Goal: Task Accomplishment & Management: Use online tool/utility

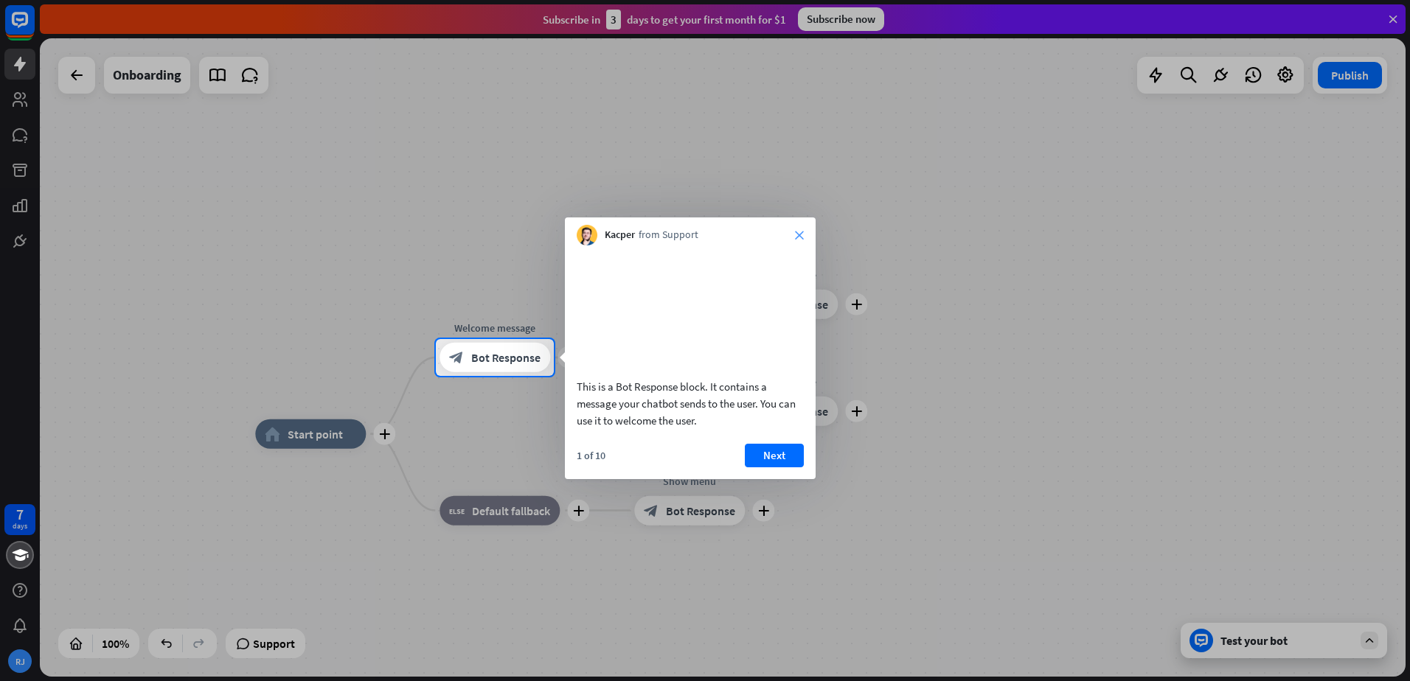
click at [800, 236] on icon "close" at bounding box center [799, 235] width 9 height 9
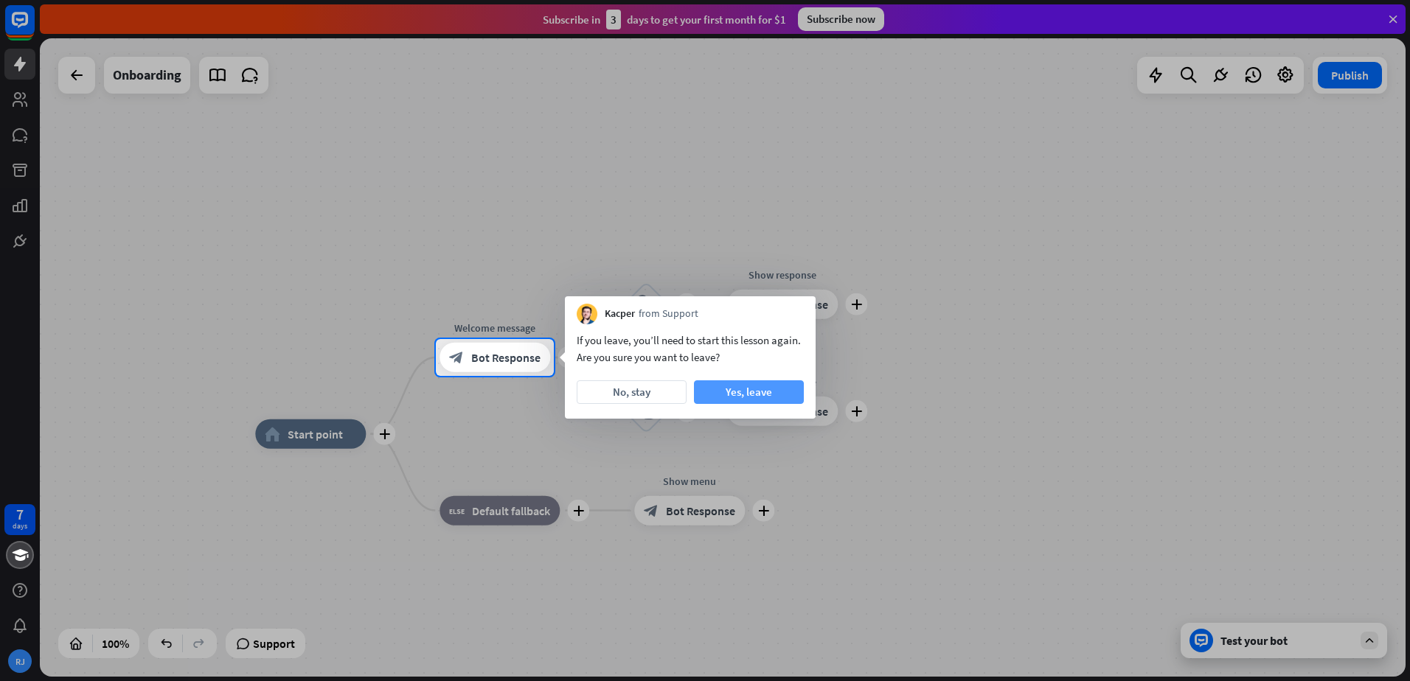
click at [720, 393] on button "Yes, leave" at bounding box center [749, 393] width 110 height 24
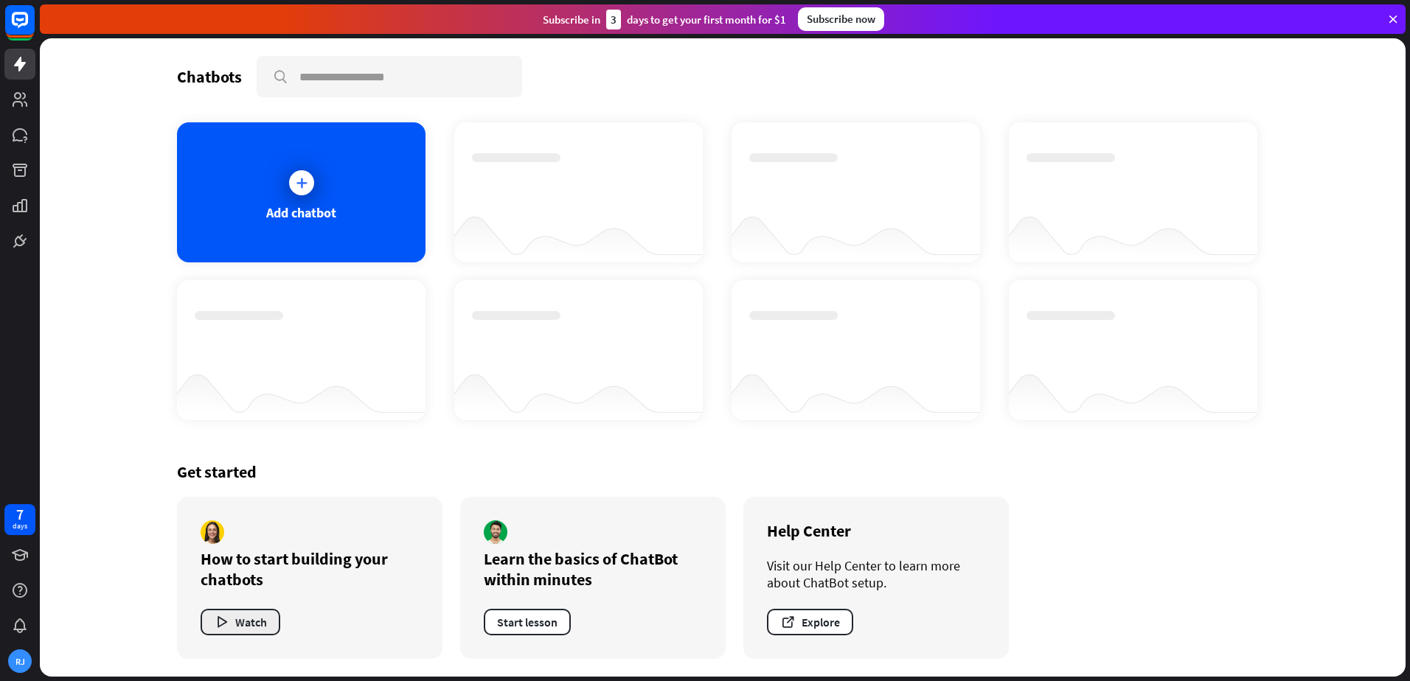
click at [254, 610] on button "Watch" at bounding box center [241, 622] width 80 height 27
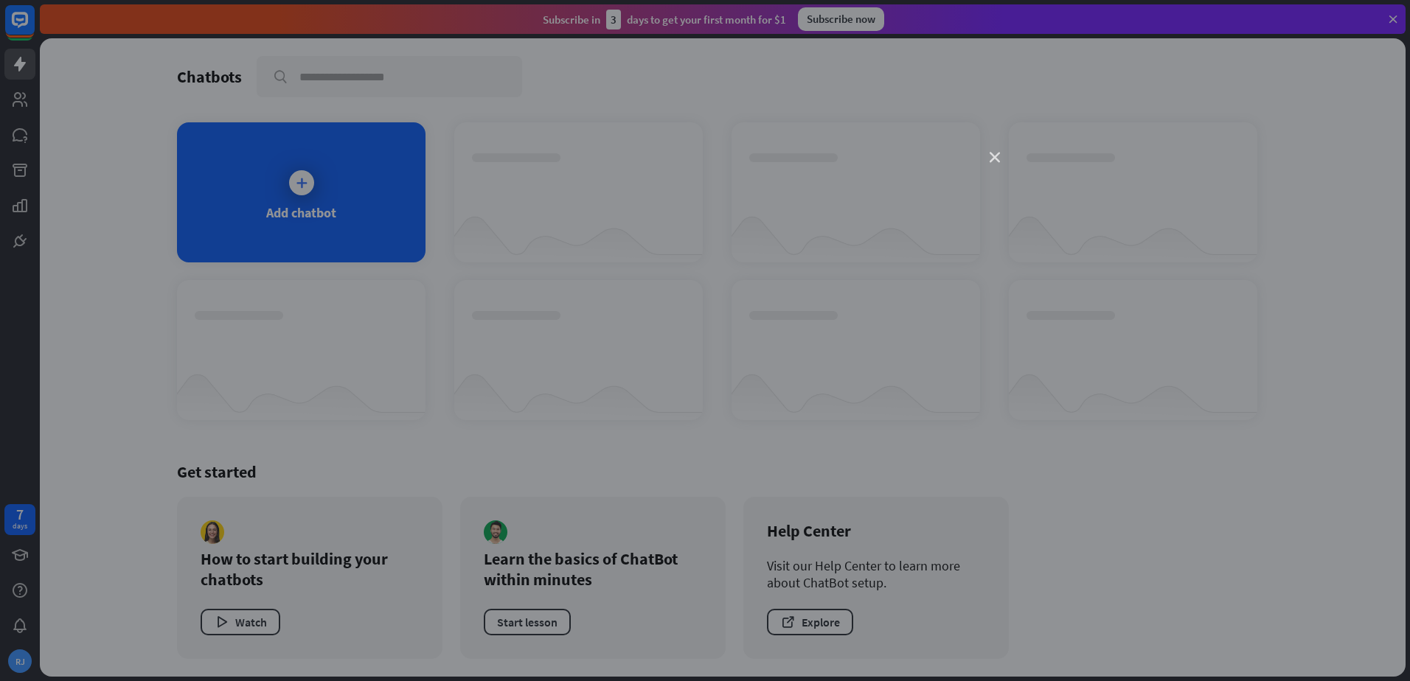
click at [993, 159] on icon "close" at bounding box center [995, 158] width 10 height 10
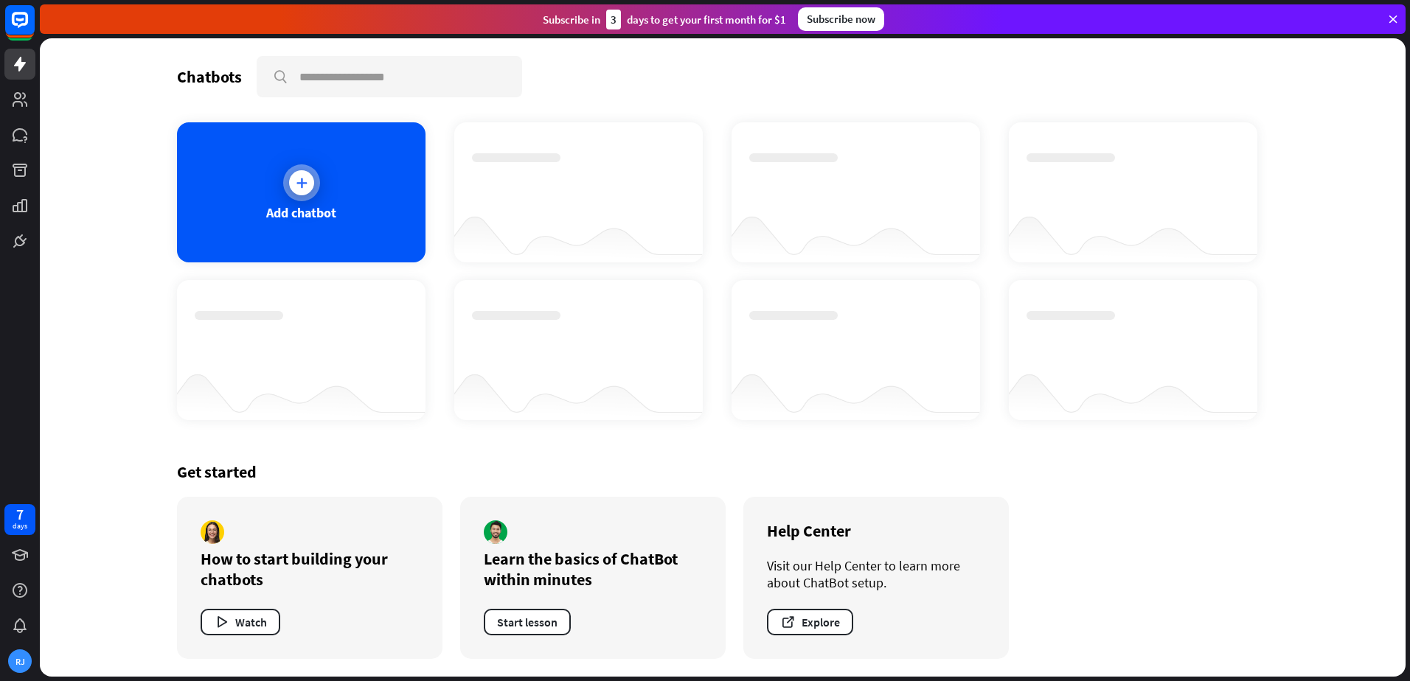
click at [316, 180] on div "Add chatbot" at bounding box center [301, 192] width 249 height 140
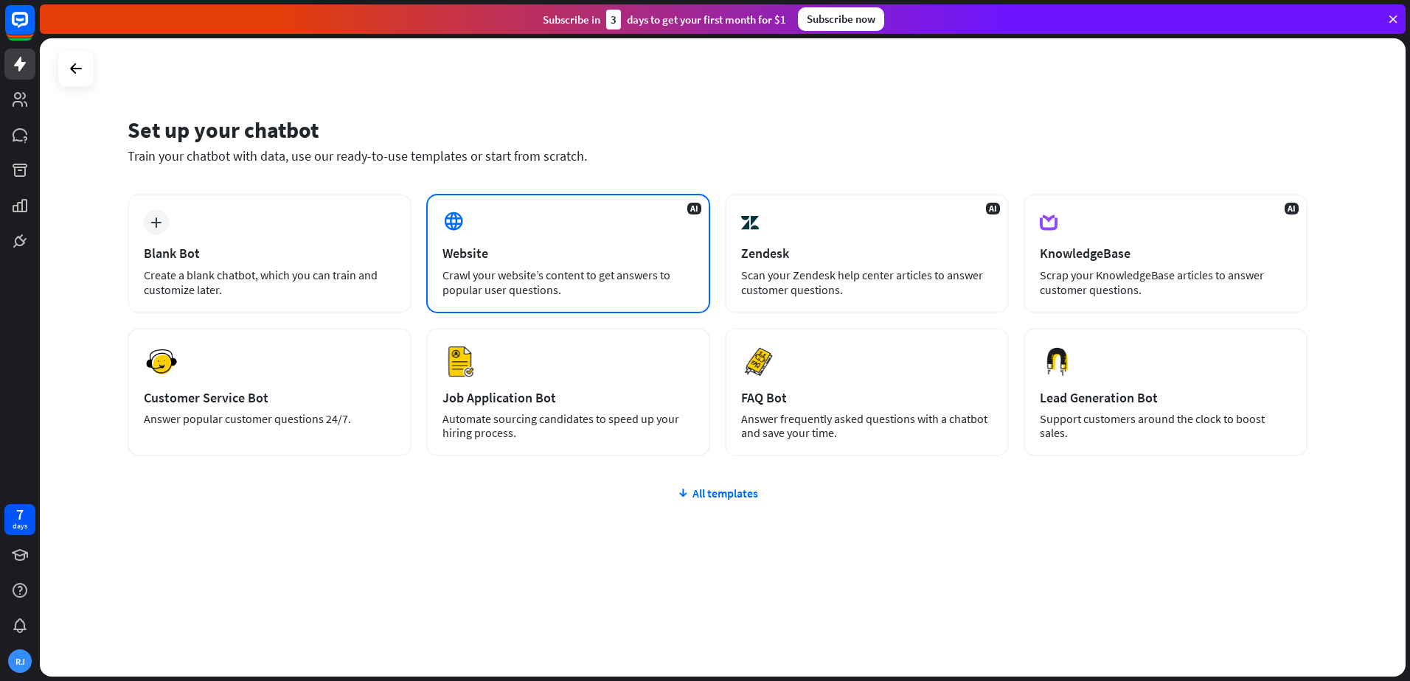
click at [595, 271] on div "Crawl your website’s content to get answers to popular user questions." at bounding box center [567, 282] width 251 height 29
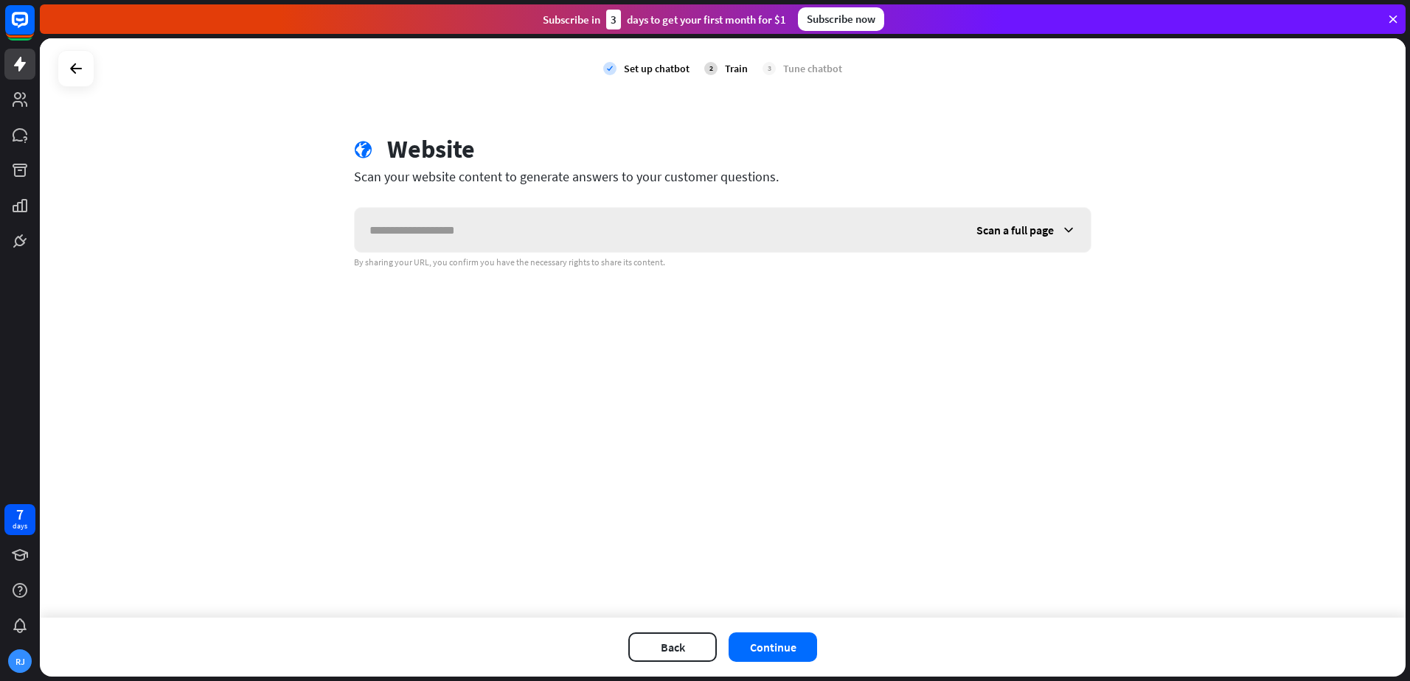
click at [546, 232] on input "text" at bounding box center [658, 230] width 607 height 44
paste input "**********"
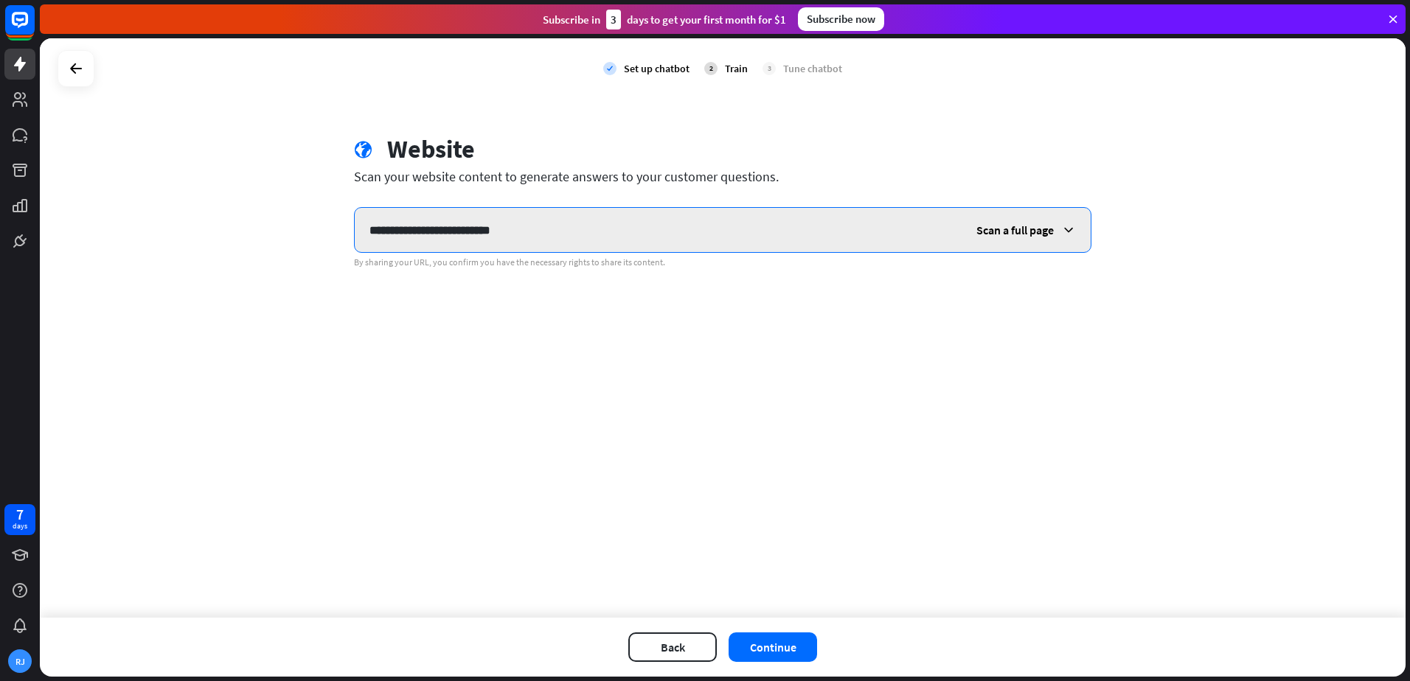
type input "**********"
click at [1012, 237] on span "Scan a full page" at bounding box center [1014, 230] width 77 height 15
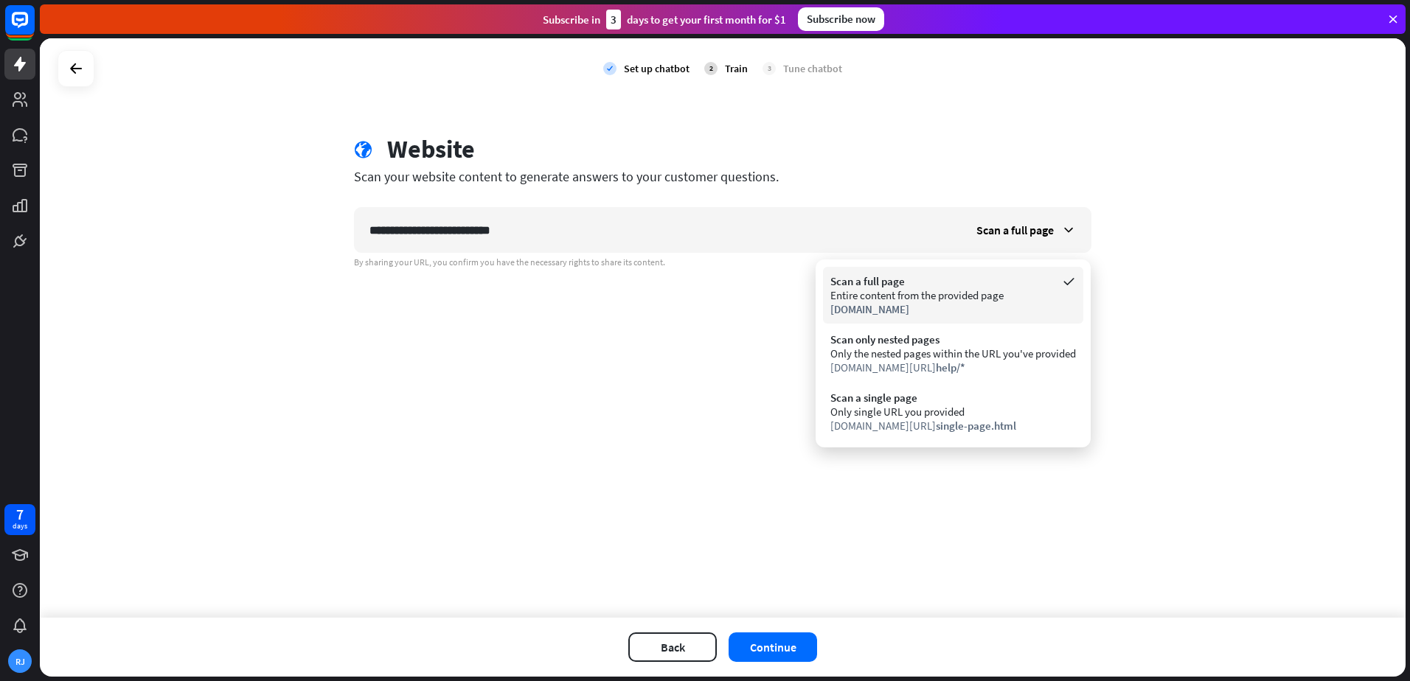
click at [979, 308] on div "[DOMAIN_NAME]" at bounding box center [953, 309] width 246 height 14
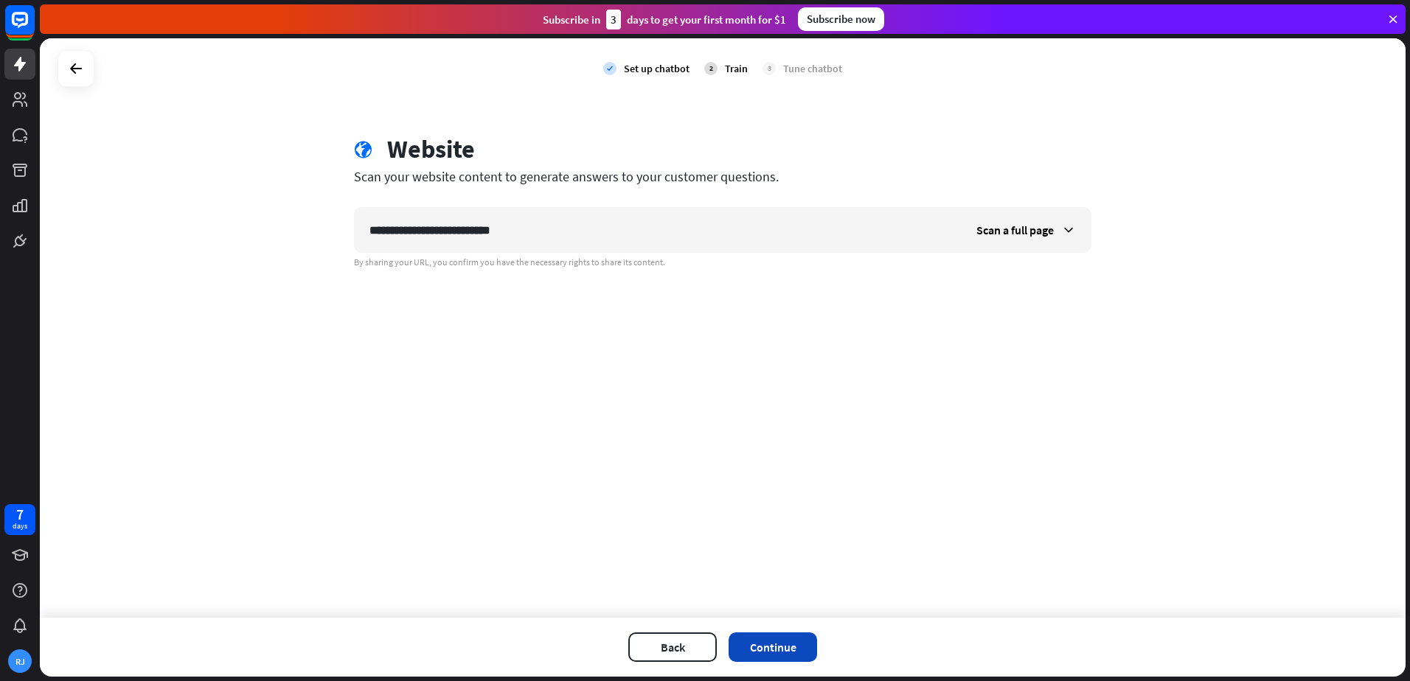
click at [754, 637] on button "Continue" at bounding box center [773, 647] width 88 height 29
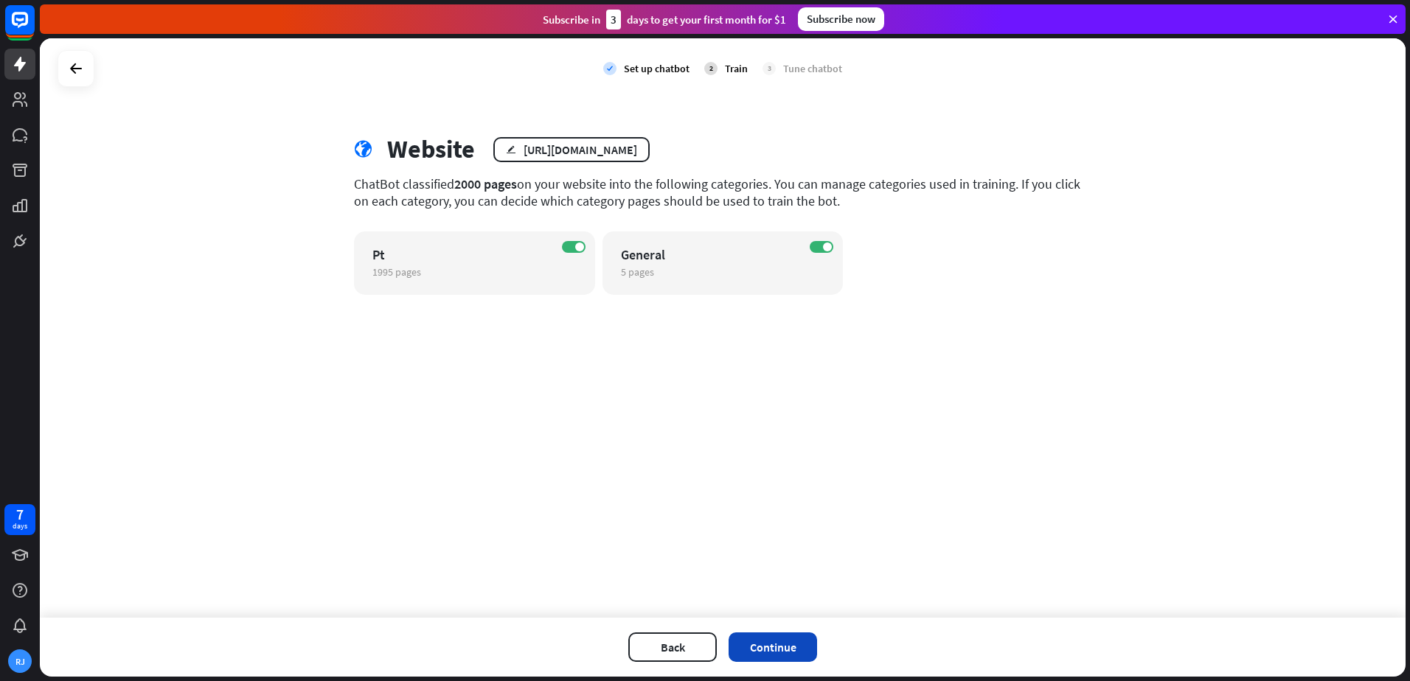
click at [775, 643] on button "Continue" at bounding box center [773, 647] width 88 height 29
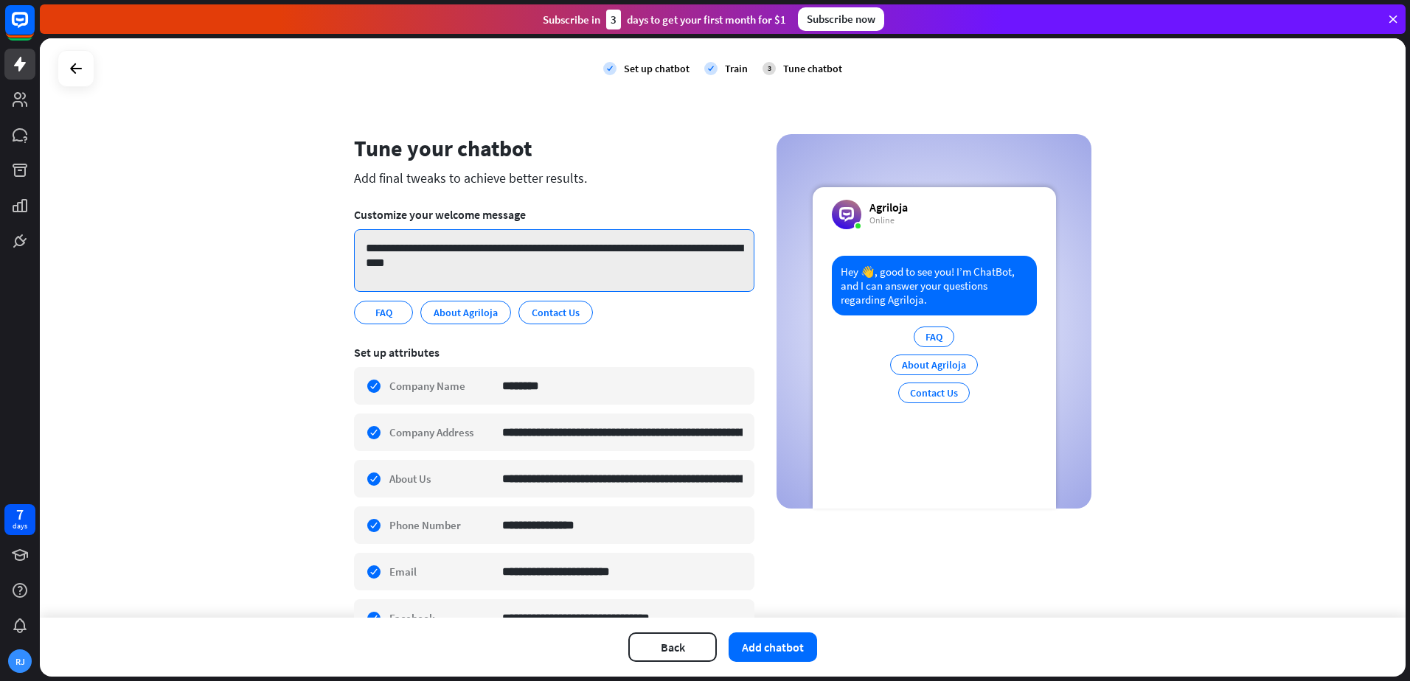
click at [512, 253] on textarea "**********" at bounding box center [554, 260] width 400 height 63
click at [462, 254] on textarea "**********" at bounding box center [554, 260] width 400 height 63
drag, startPoint x: 527, startPoint y: 269, endPoint x: 382, endPoint y: 234, distance: 148.8
click at [383, 234] on textarea "**********" at bounding box center [554, 260] width 400 height 63
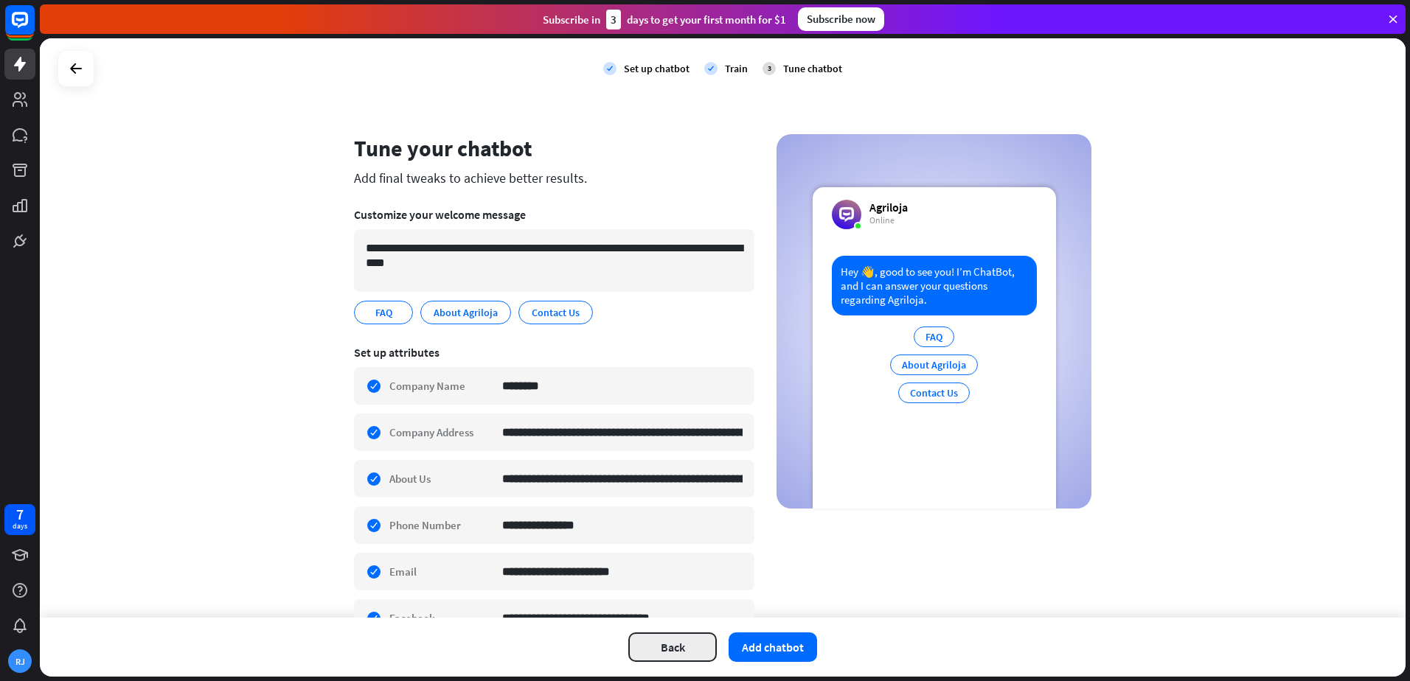
click at [691, 650] on button "Back" at bounding box center [672, 647] width 88 height 29
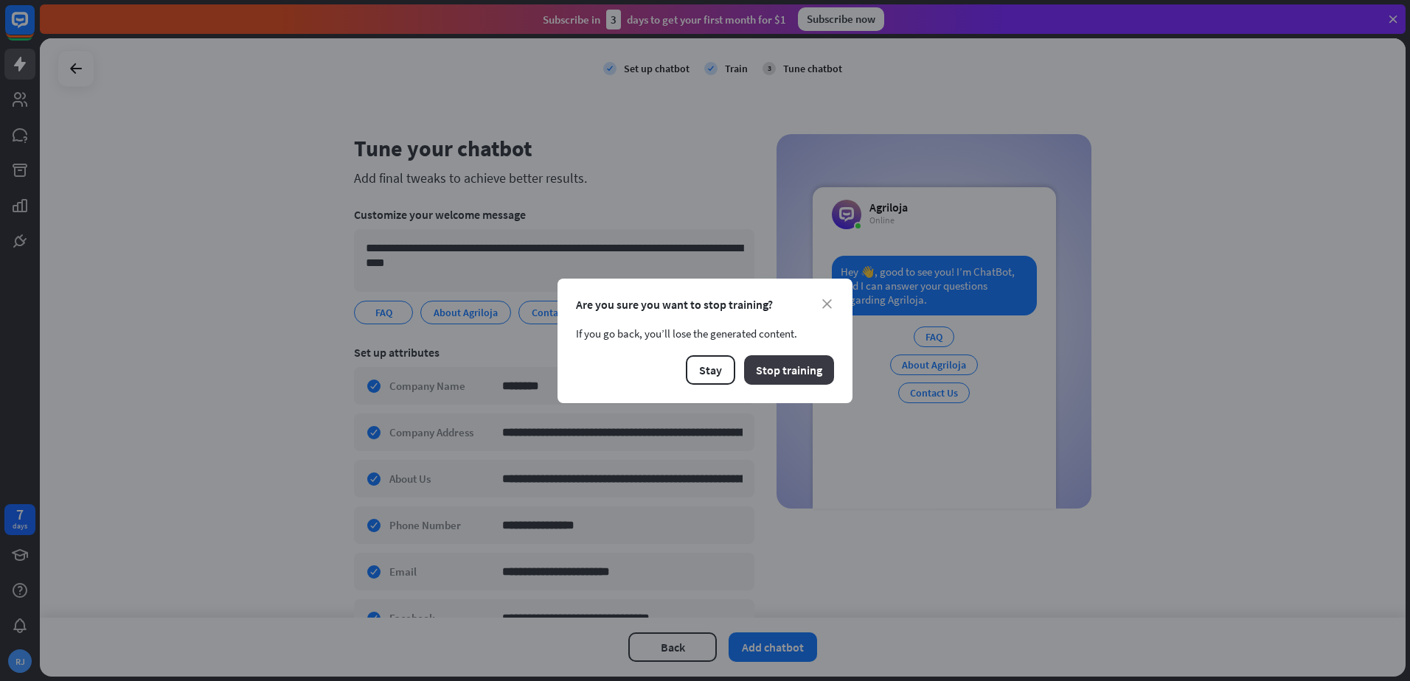
click at [756, 371] on button "Stop training" at bounding box center [789, 369] width 90 height 29
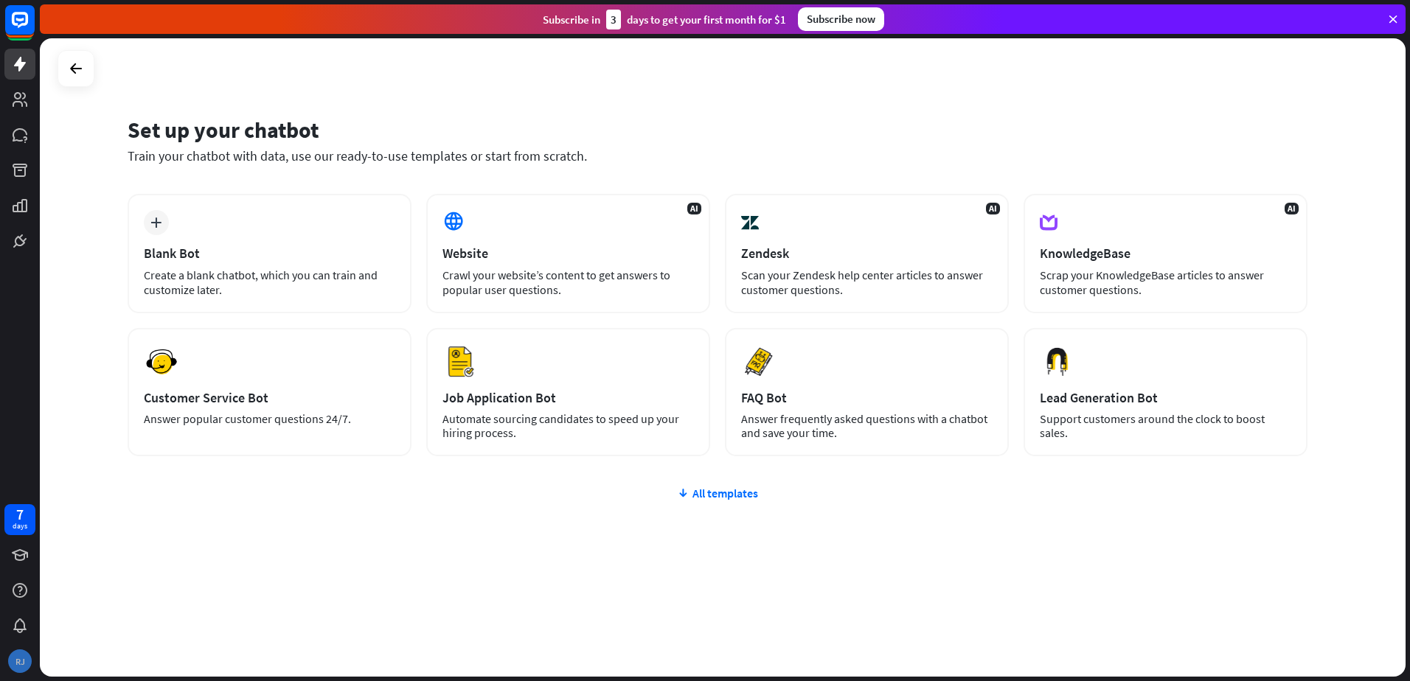
click at [14, 658] on div "RJ" at bounding box center [20, 662] width 24 height 24
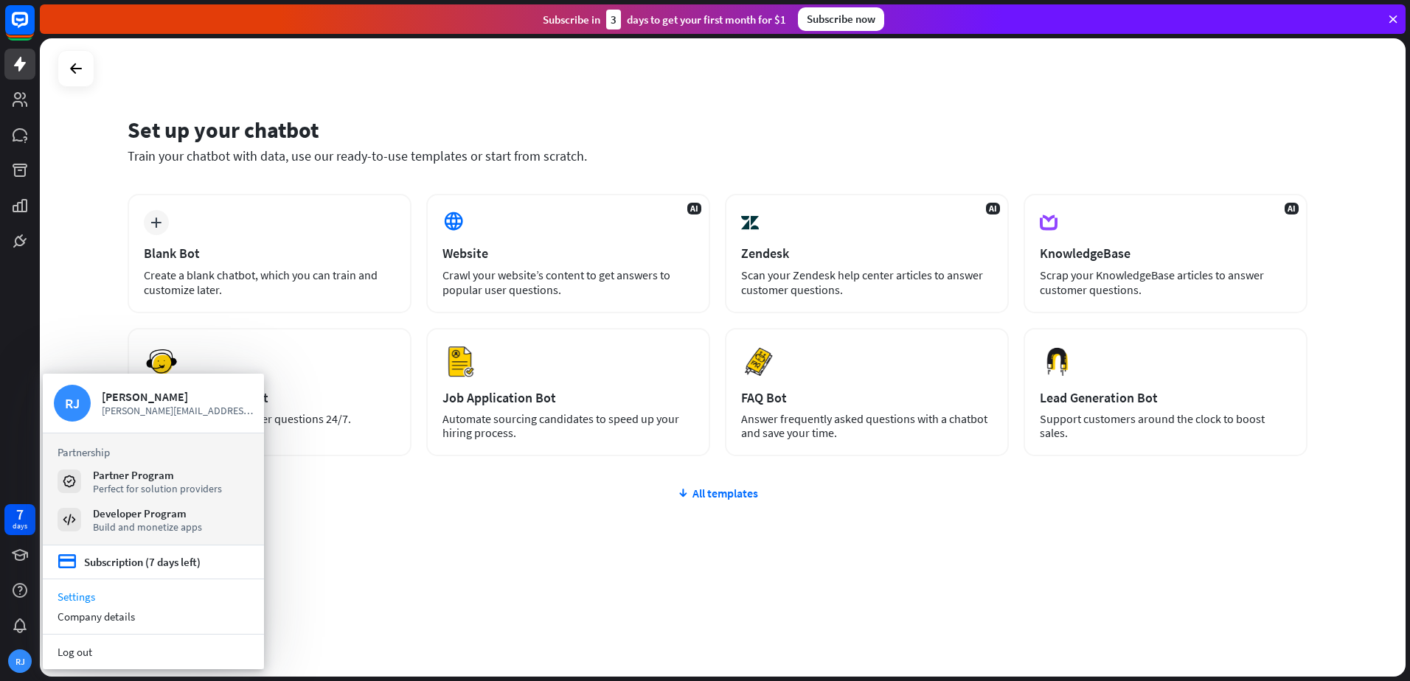
click at [100, 596] on link "Settings" at bounding box center [153, 597] width 221 height 20
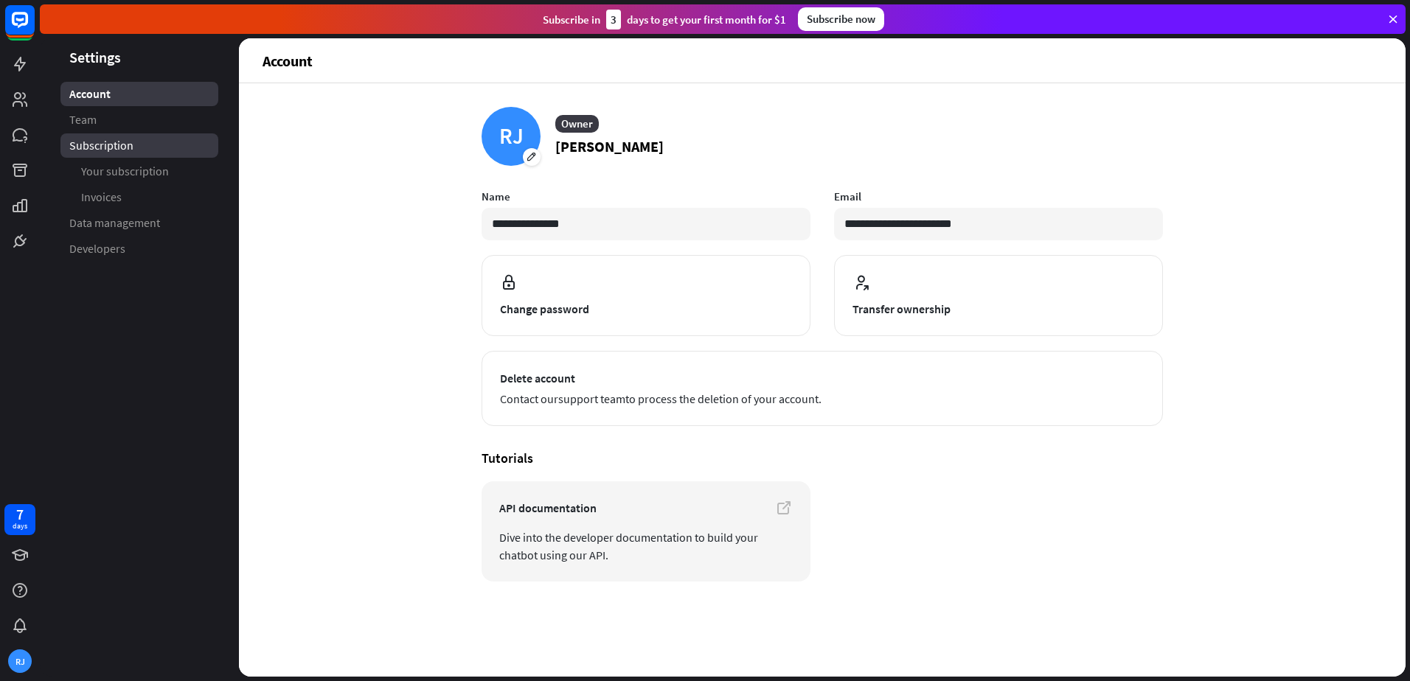
click at [71, 136] on link "Subscription" at bounding box center [139, 145] width 158 height 24
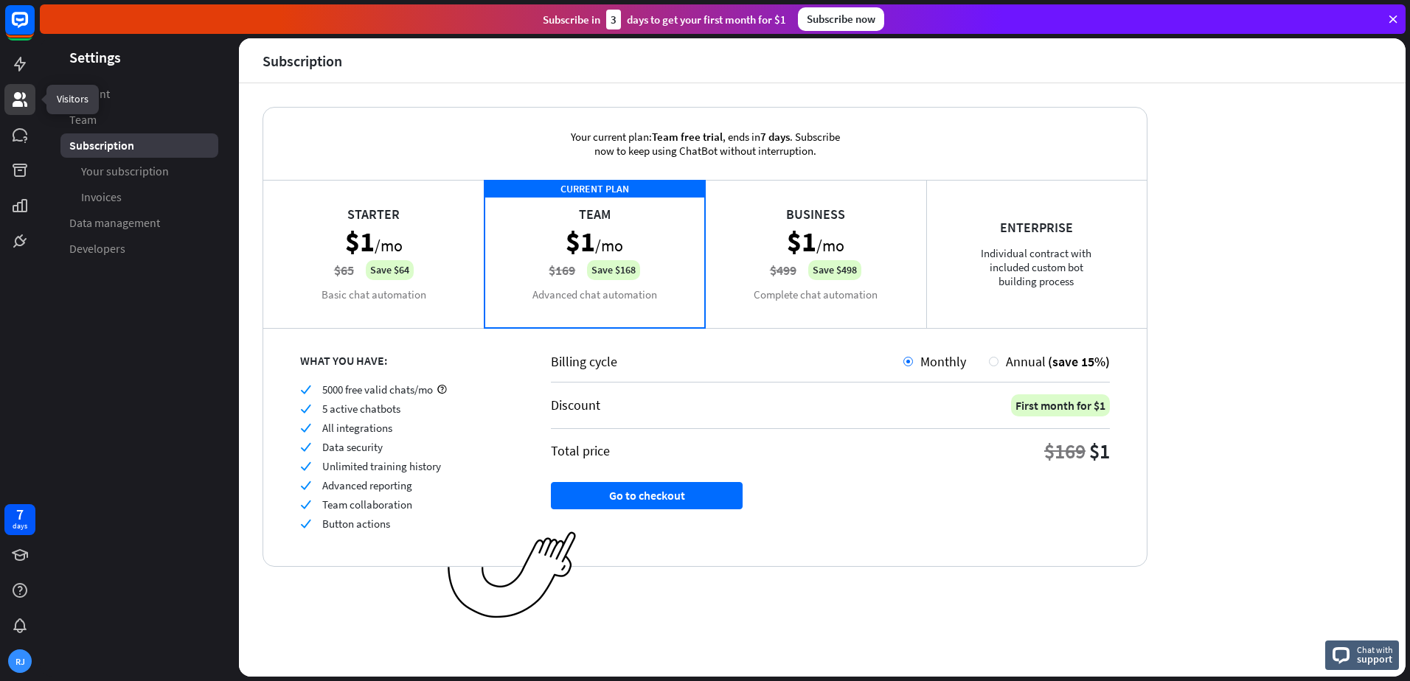
click at [15, 101] on icon at bounding box center [20, 100] width 18 height 18
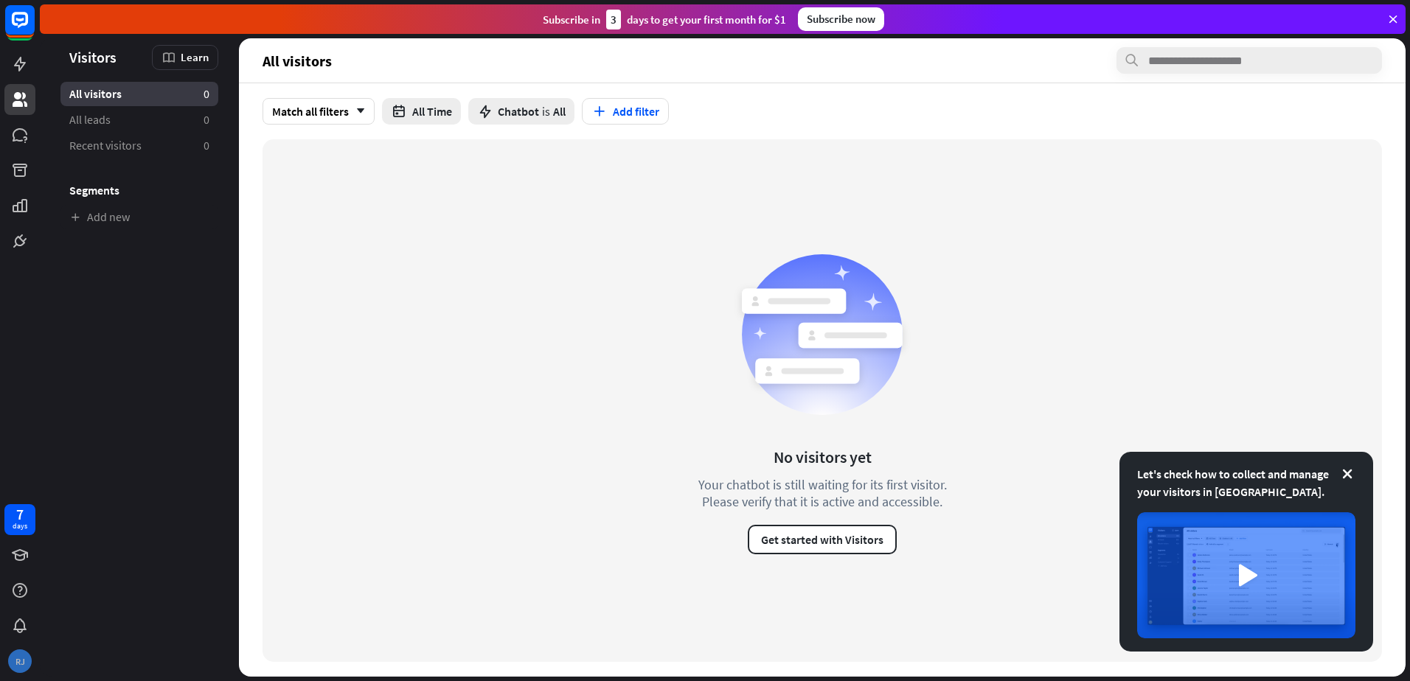
click at [14, 662] on div "RJ" at bounding box center [20, 662] width 24 height 24
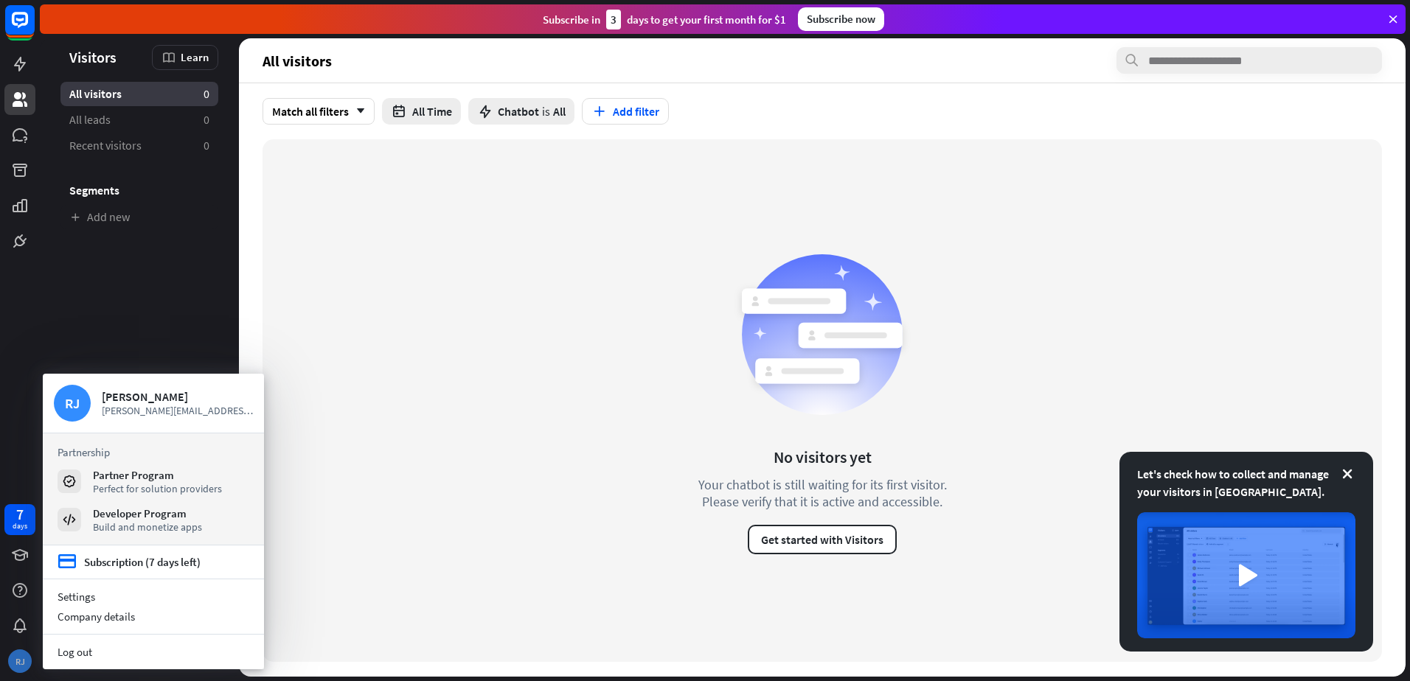
click at [14, 658] on div "RJ" at bounding box center [20, 662] width 24 height 24
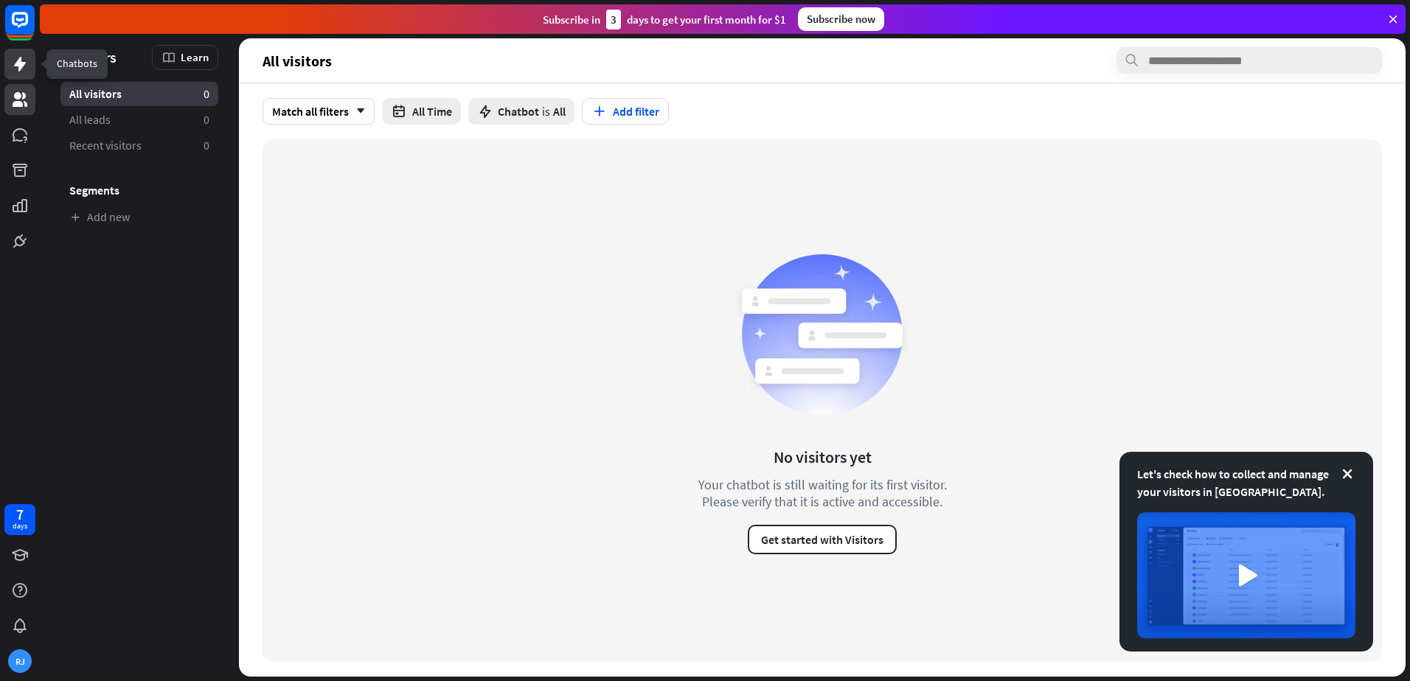
click at [10, 57] on link at bounding box center [19, 64] width 31 height 31
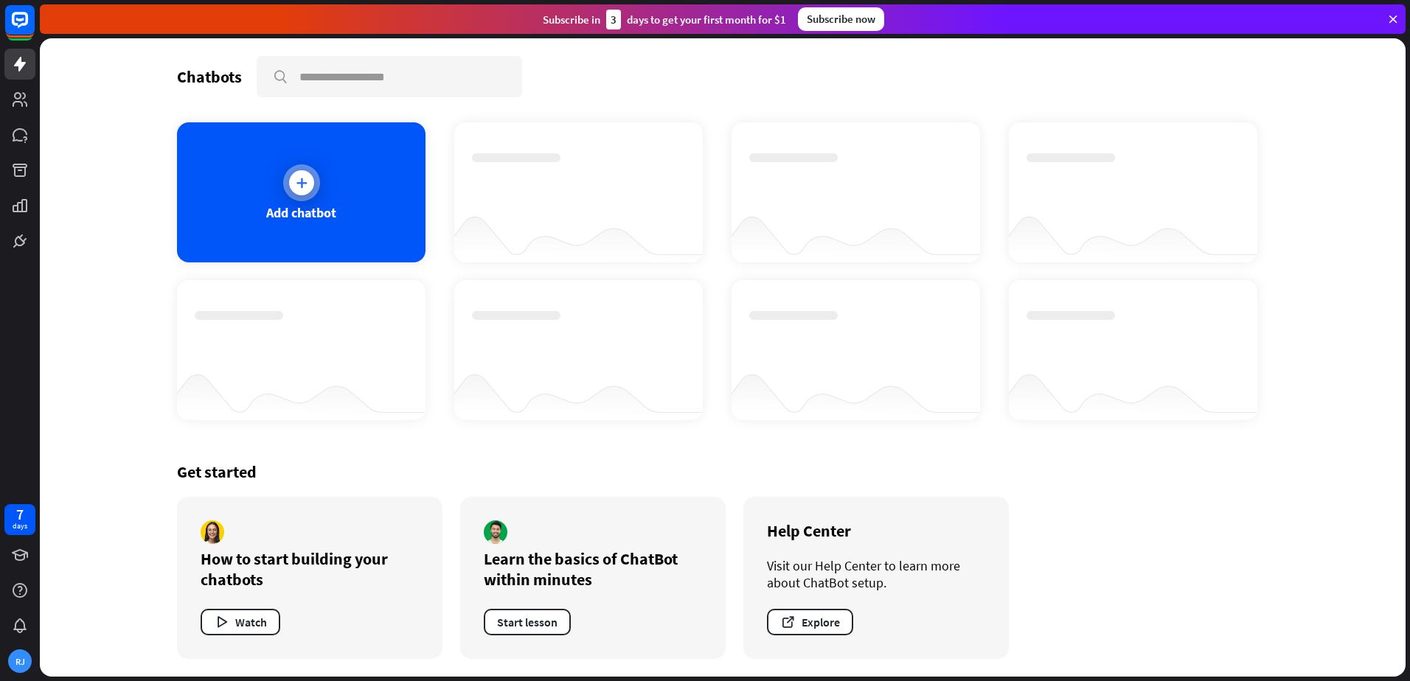
click at [312, 185] on div at bounding box center [301, 182] width 25 height 25
